Goal: Transaction & Acquisition: Purchase product/service

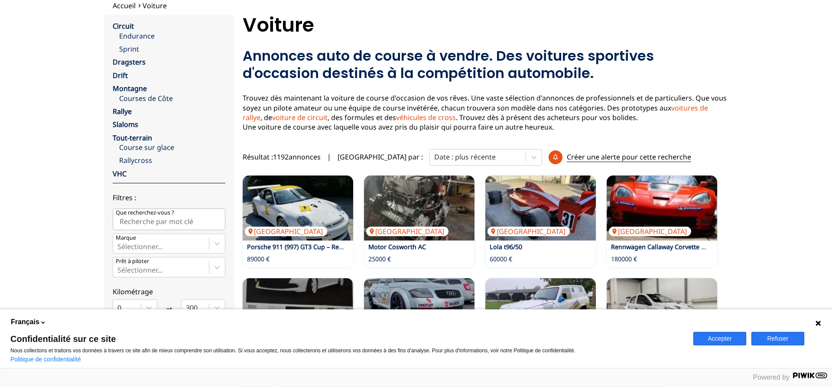
scroll to position [14, 0]
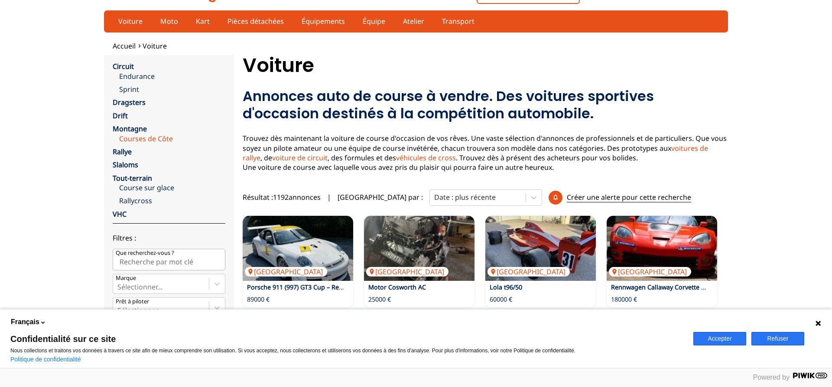
click at [137, 134] on link "Courses de Côte" at bounding box center [172, 139] width 106 height 10
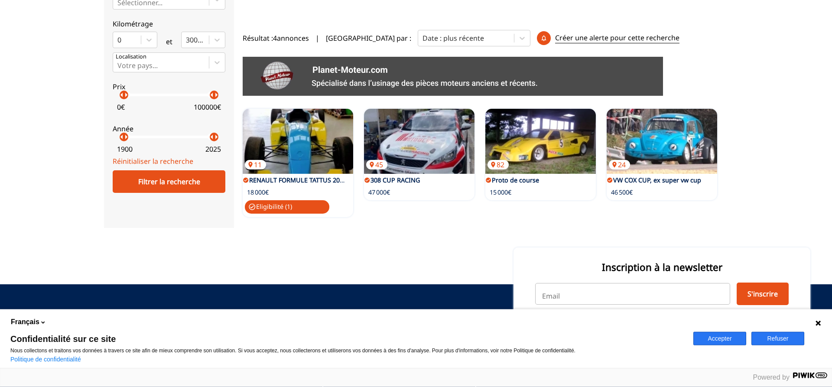
scroll to position [208, 0]
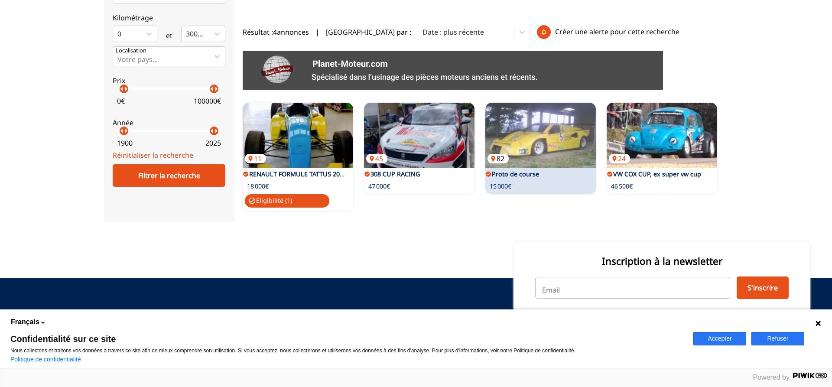
click at [536, 129] on img at bounding box center [540, 135] width 111 height 65
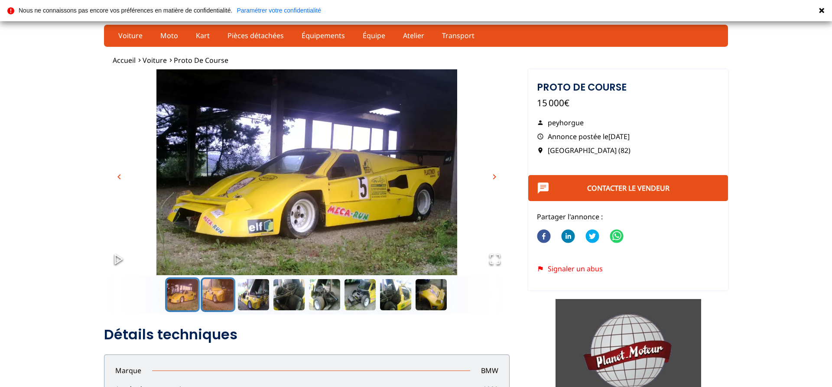
click at [218, 290] on button "Go to Slide 2" at bounding box center [218, 294] width 35 height 35
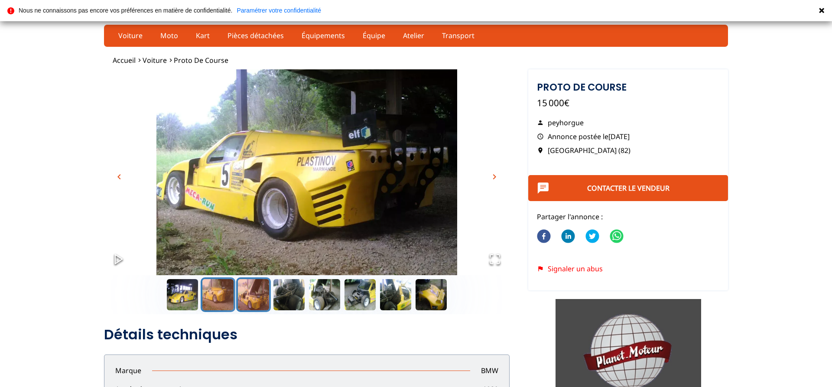
click at [254, 296] on button "Go to Slide 3" at bounding box center [253, 294] width 35 height 35
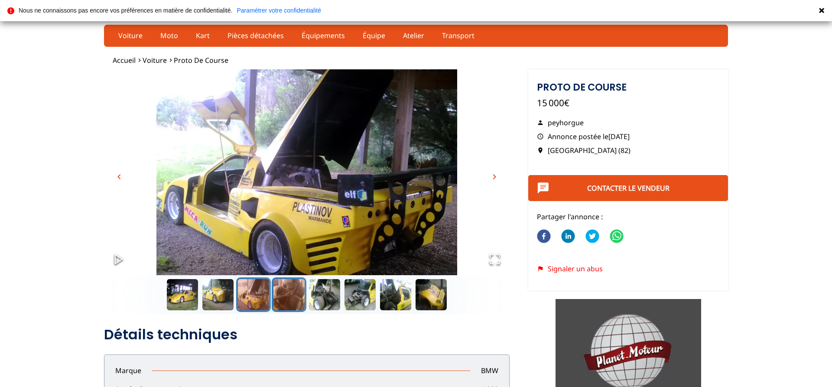
click at [287, 296] on button "Go to Slide 4" at bounding box center [289, 294] width 35 height 35
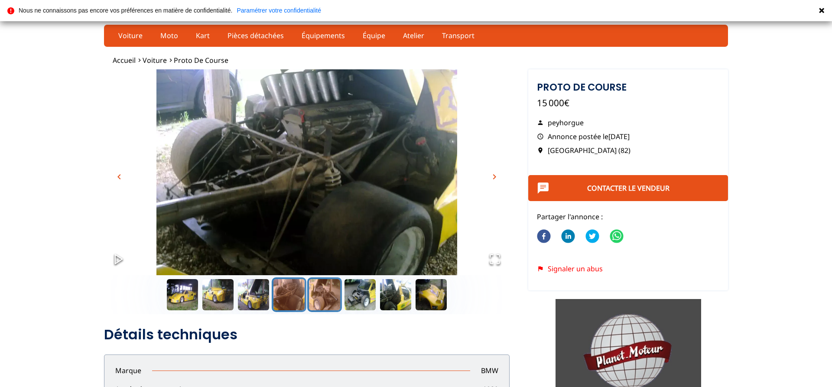
click at [323, 294] on button "Go to Slide 5" at bounding box center [324, 294] width 35 height 35
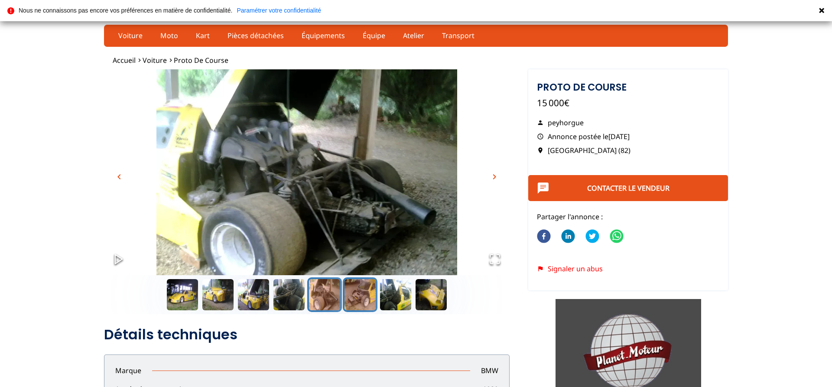
click at [369, 295] on button "Go to Slide 6" at bounding box center [360, 294] width 35 height 35
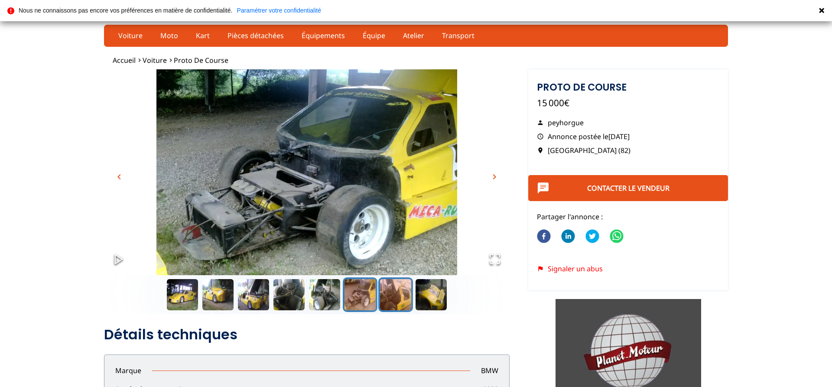
click at [395, 296] on button "Go to Slide 7" at bounding box center [395, 294] width 35 height 35
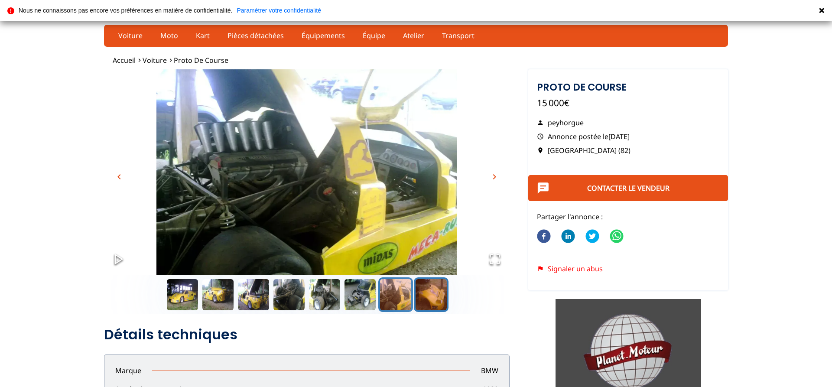
click at [426, 298] on button "Go to Slide 8" at bounding box center [431, 294] width 35 height 35
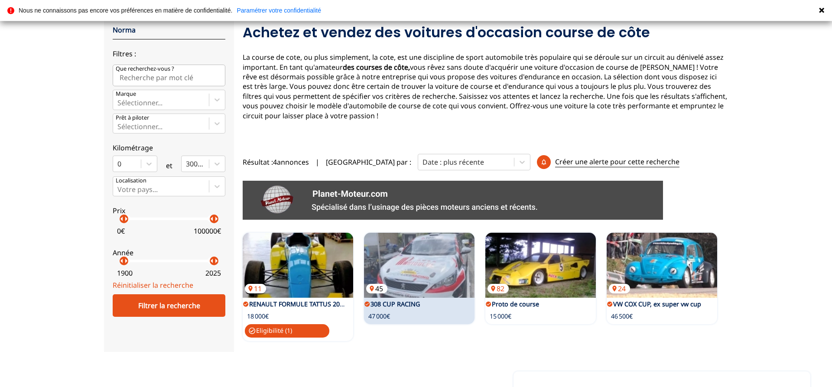
scroll to position [167, 0]
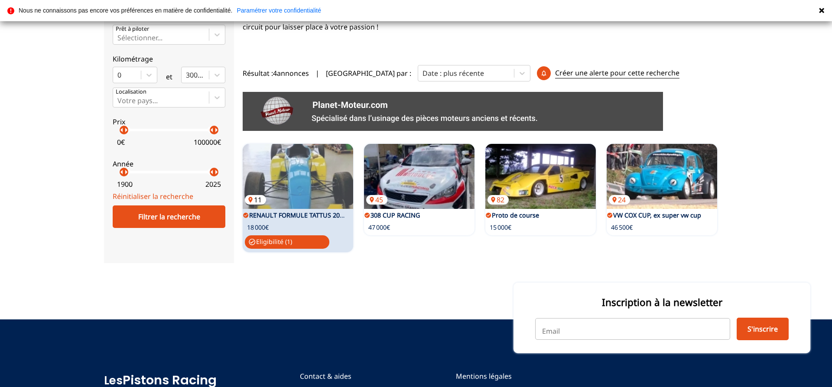
click at [289, 153] on img at bounding box center [298, 176] width 111 height 65
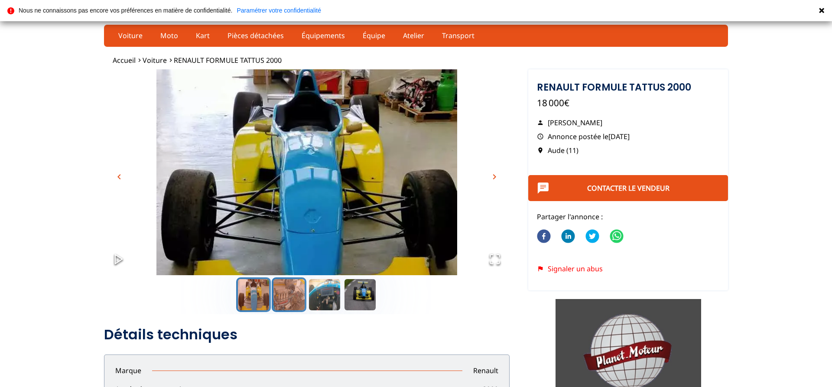
click at [287, 300] on button "Go to Slide 2" at bounding box center [289, 294] width 35 height 35
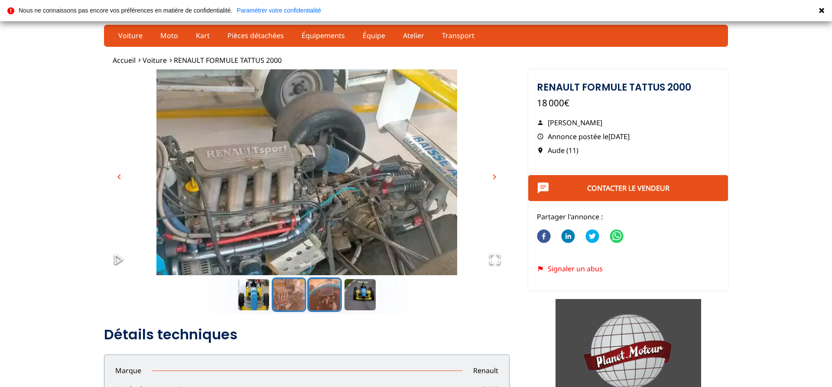
click at [320, 298] on button "Go to Slide 3" at bounding box center [324, 294] width 35 height 35
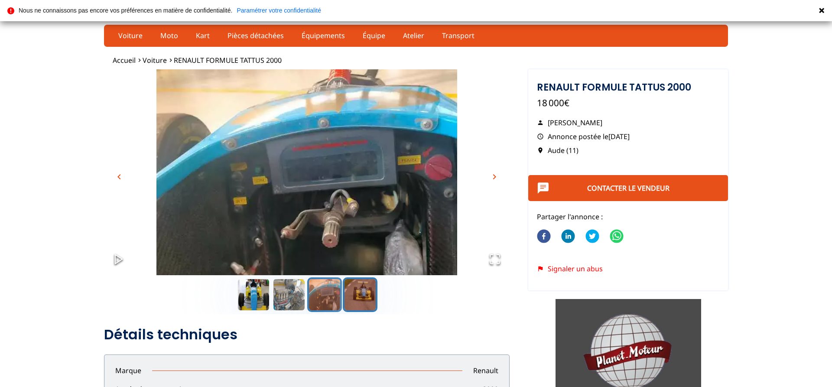
click at [362, 300] on button "Go to Slide 4" at bounding box center [360, 294] width 35 height 35
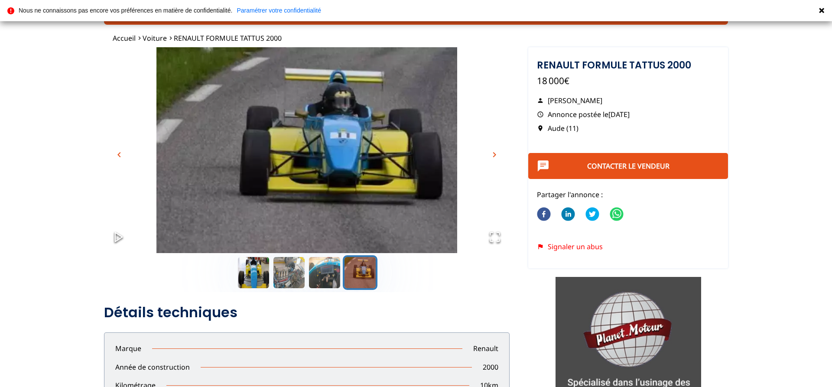
scroll to position [42, 0]
